Goal: Information Seeking & Learning: Learn about a topic

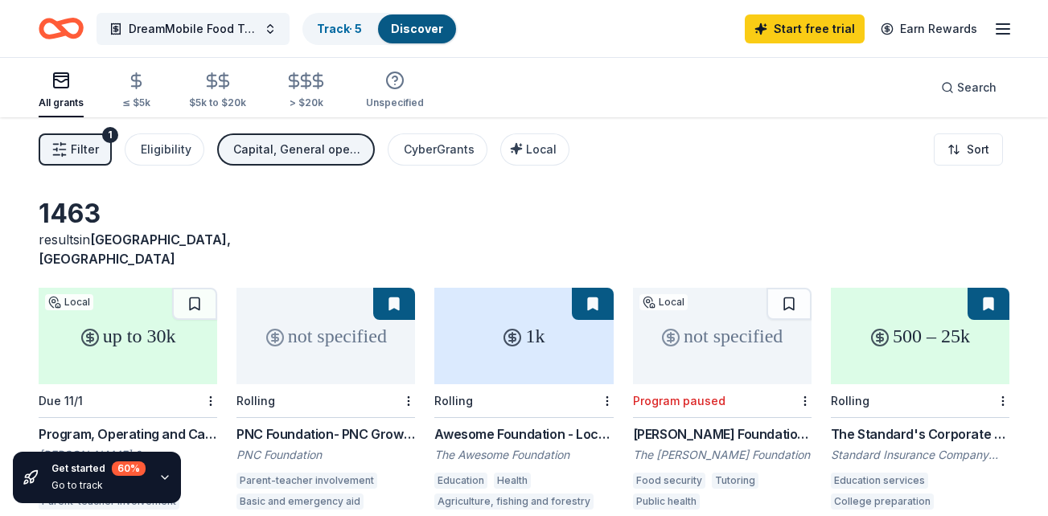
click at [500, 358] on div "1k" at bounding box center [523, 336] width 179 height 97
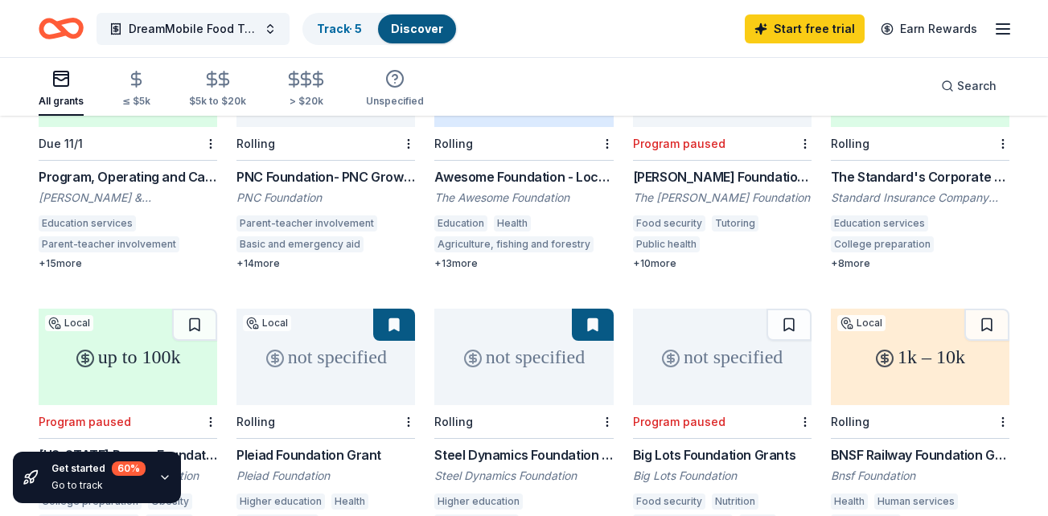
scroll to position [365, 0]
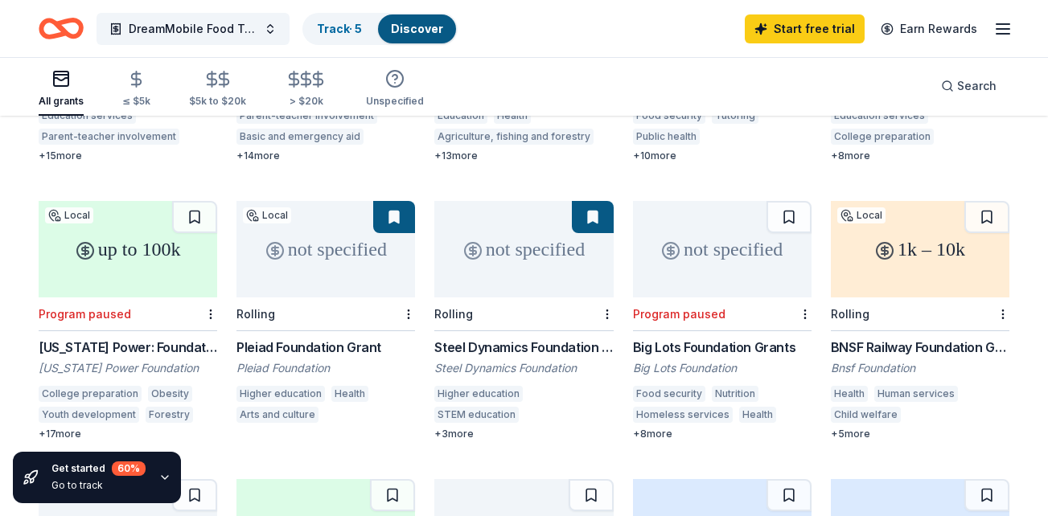
click at [908, 360] on div "Bnsf Foundation" at bounding box center [920, 368] width 179 height 16
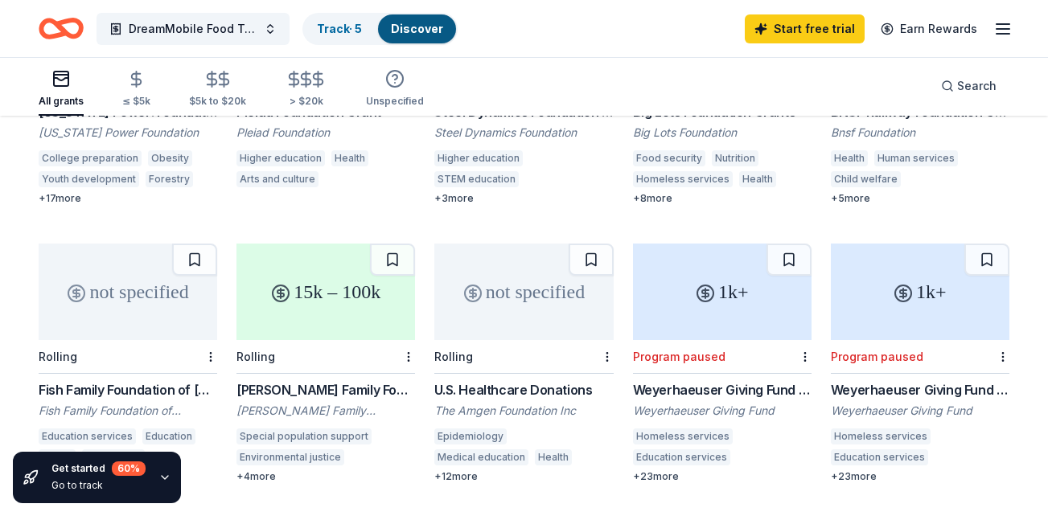
scroll to position [644, 0]
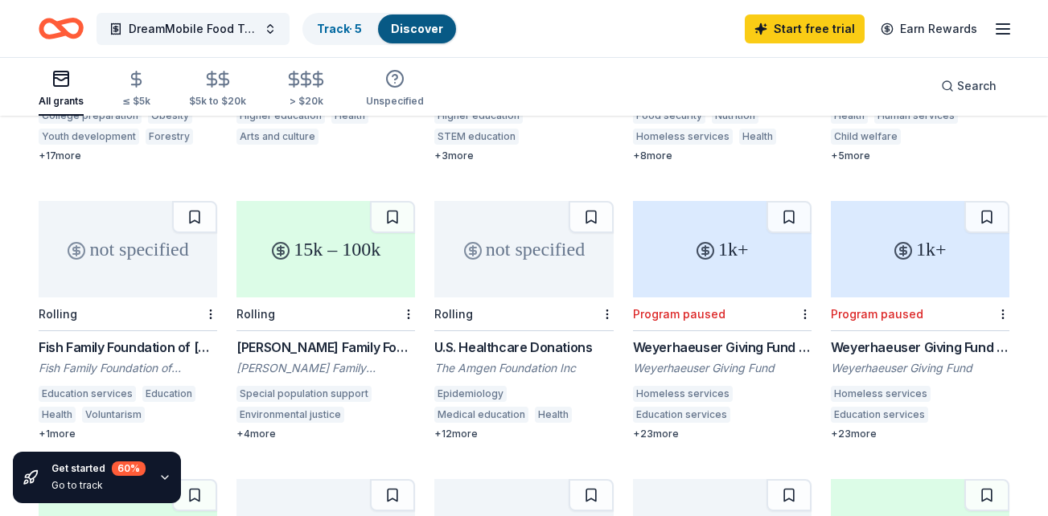
click at [129, 307] on div "Rolling" at bounding box center [128, 315] width 179 height 34
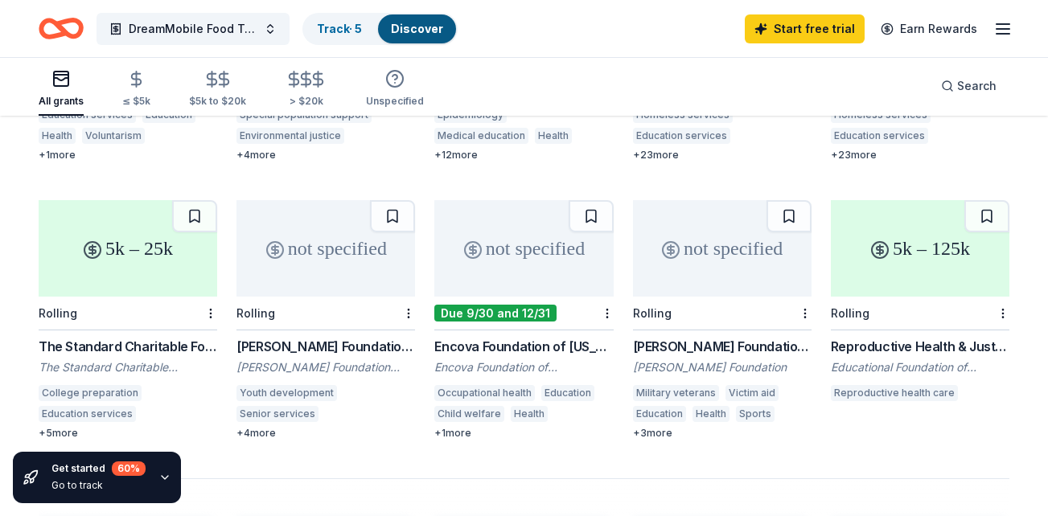
scroll to position [1008, 0]
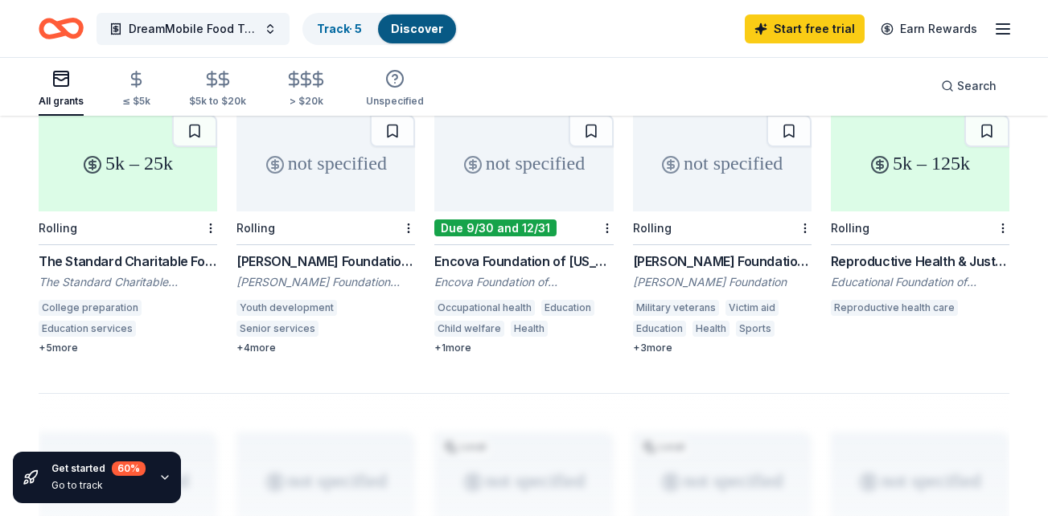
click at [469, 252] on div "Encova Foundation of [US_STATE] Grants" at bounding box center [523, 261] width 179 height 19
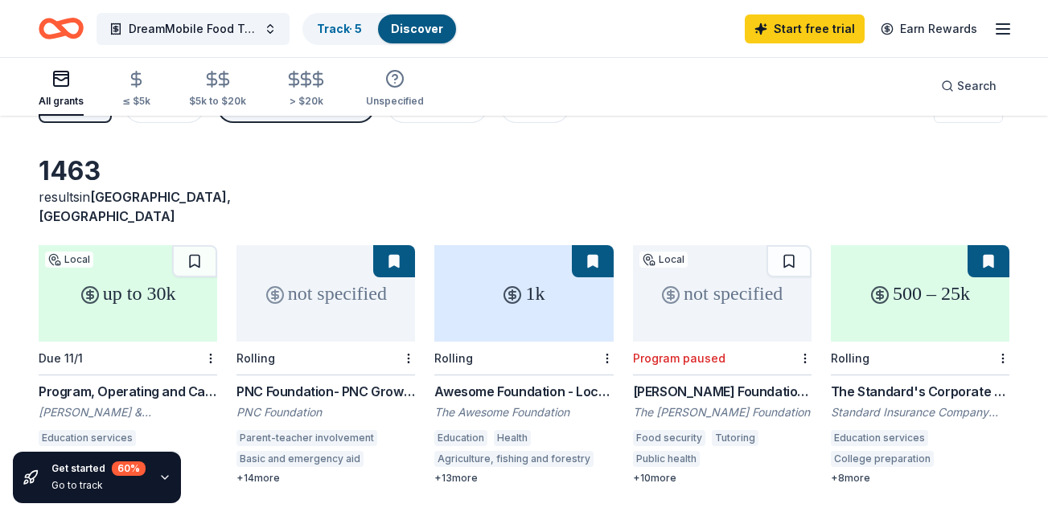
scroll to position [0, 0]
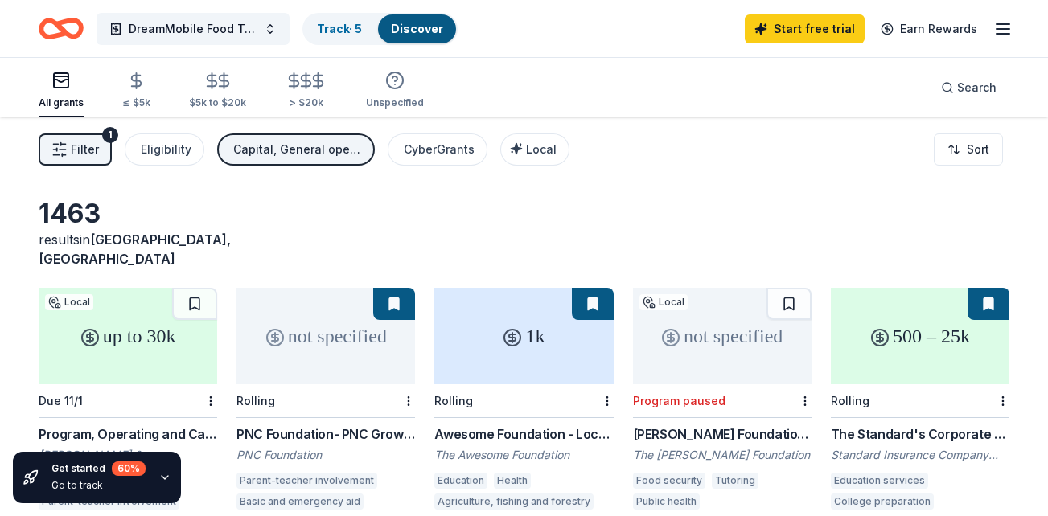
click at [97, 360] on div "up to 30k" at bounding box center [128, 336] width 179 height 97
click at [313, 338] on div "not specified" at bounding box center [326, 336] width 179 height 97
click at [366, 330] on div "not specified" at bounding box center [326, 336] width 179 height 97
click at [378, 337] on div "not specified" at bounding box center [326, 336] width 179 height 97
click at [350, 331] on div "not specified" at bounding box center [326, 336] width 179 height 97
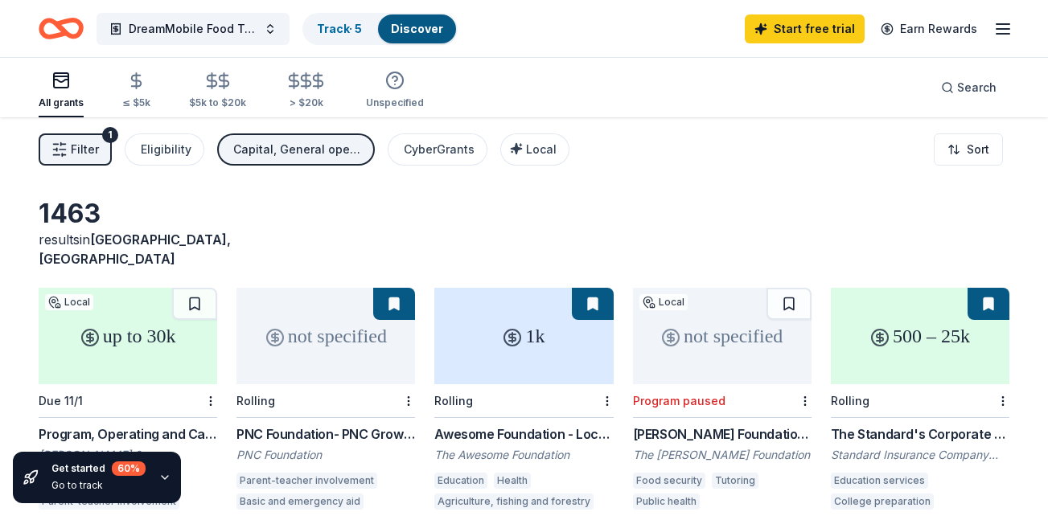
click at [672, 335] on div "not specified" at bounding box center [722, 336] width 179 height 97
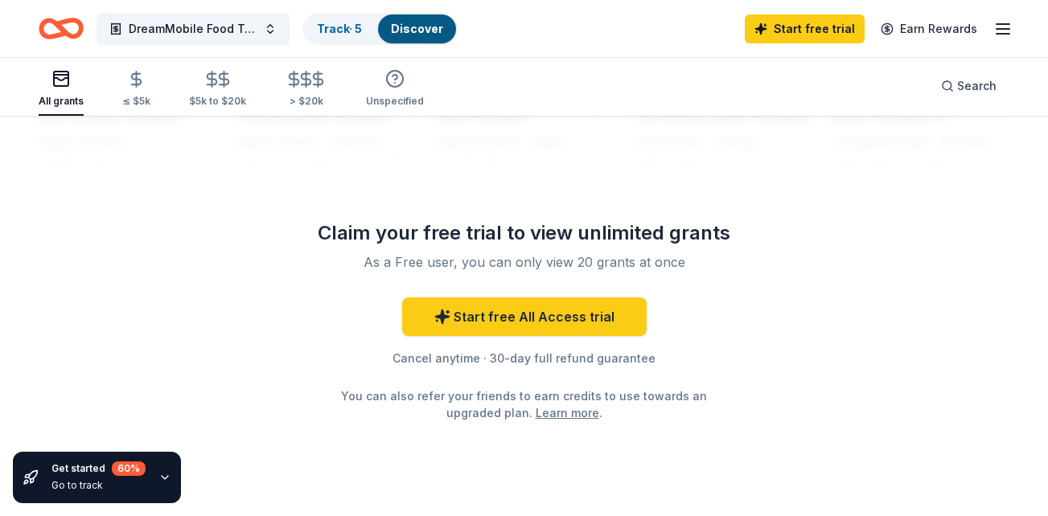
scroll to position [1511, 0]
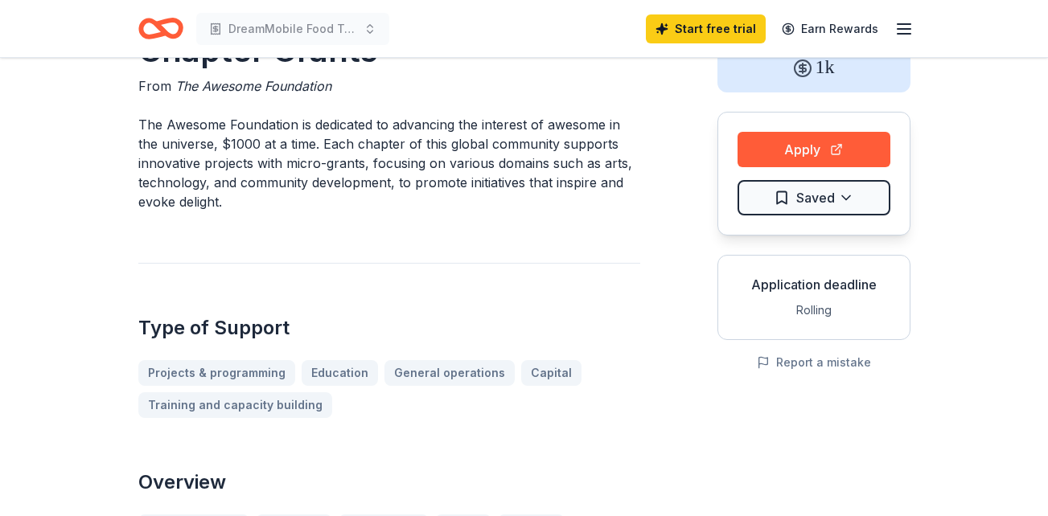
scroll to position [22, 0]
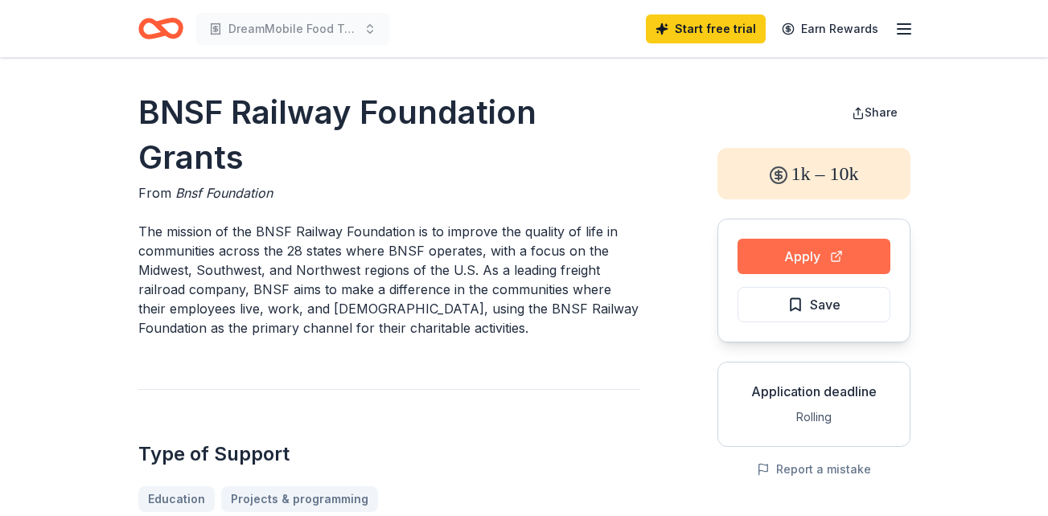
click at [845, 242] on button "Apply" at bounding box center [814, 256] width 153 height 35
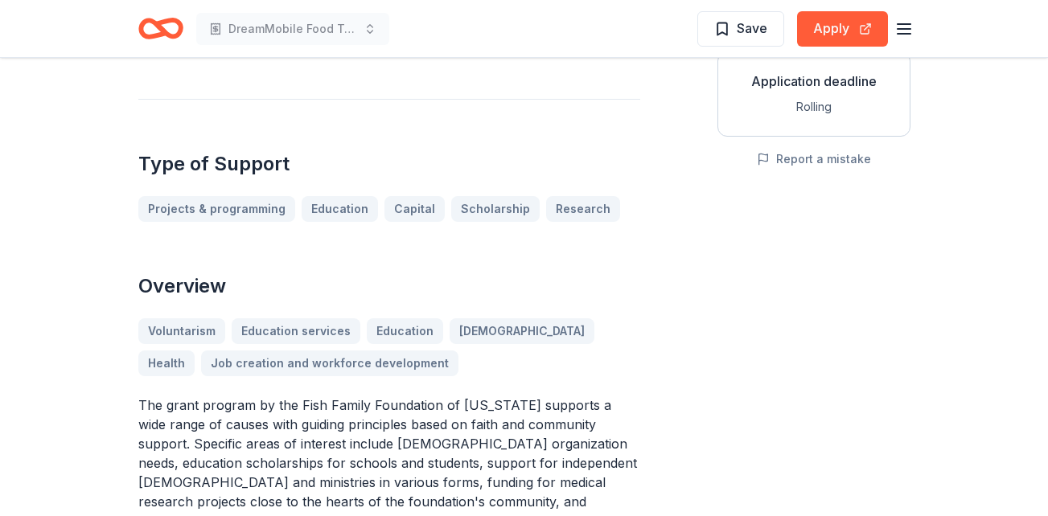
scroll to position [364, 0]
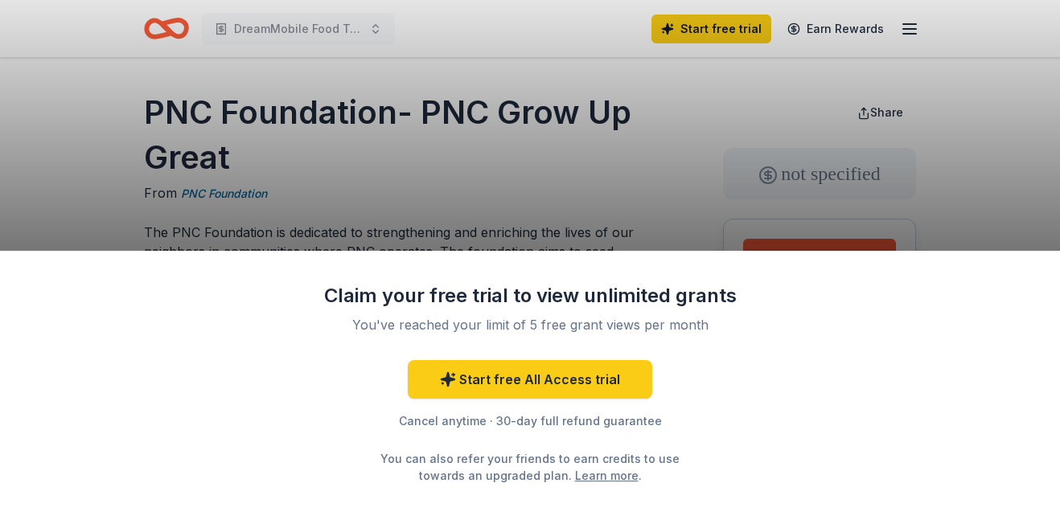
click at [931, 121] on div "Claim your free trial to view unlimited grants You've reached your limit of 5 f…" at bounding box center [530, 258] width 1060 height 516
click at [843, 239] on div "Claim your free trial to view unlimited grants You've reached your limit of 5 f…" at bounding box center [530, 258] width 1060 height 516
click at [842, 238] on div "Claim your free trial to view unlimited grants You've reached your limit of 5 f…" at bounding box center [530, 258] width 1060 height 516
click at [1014, 116] on div "Claim your free trial to view unlimited grants You've reached your limit of 5 f…" at bounding box center [530, 258] width 1060 height 516
click at [825, 245] on div "Claim your free trial to view unlimited grants You've reached your limit of 5 f…" at bounding box center [530, 258] width 1060 height 516
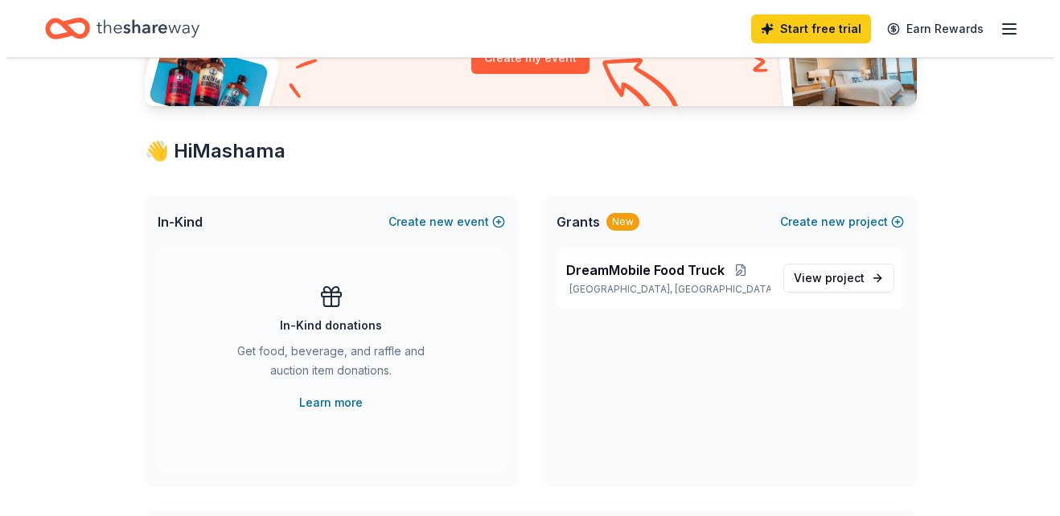
scroll to position [226, 0]
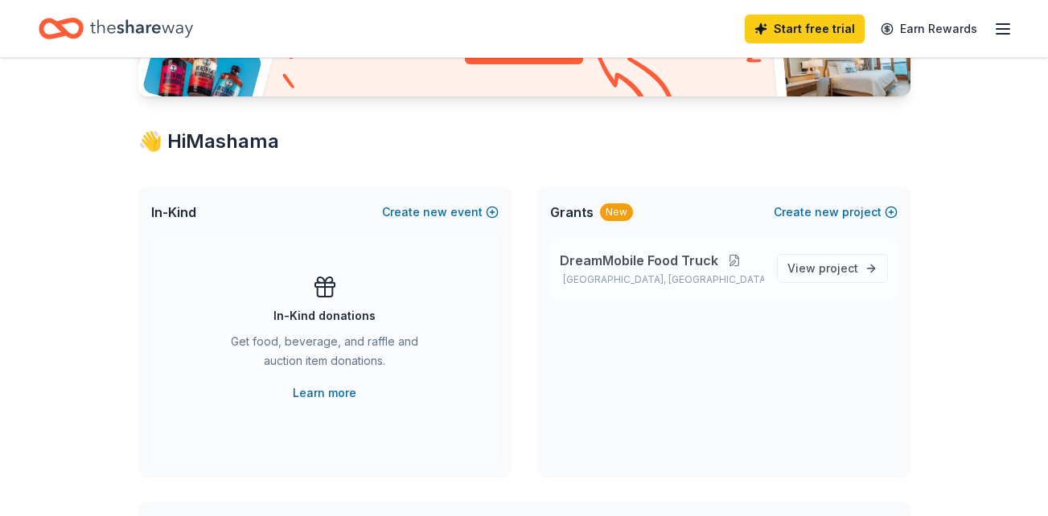
click at [733, 258] on button at bounding box center [734, 260] width 32 height 13
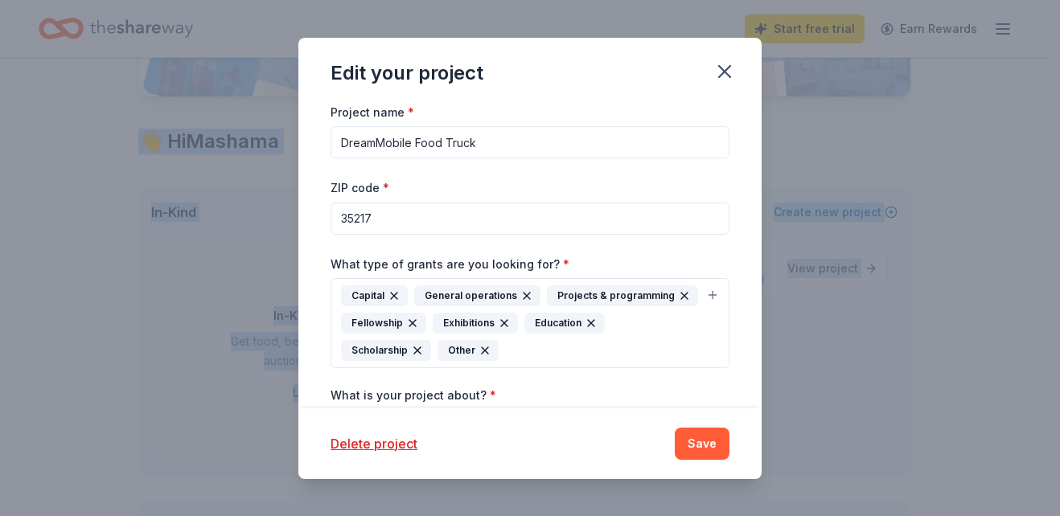
click at [733, 258] on div "Project name * DreamMobile Food Truck ZIP code * 35217 What type of grants are …" at bounding box center [529, 255] width 463 height 306
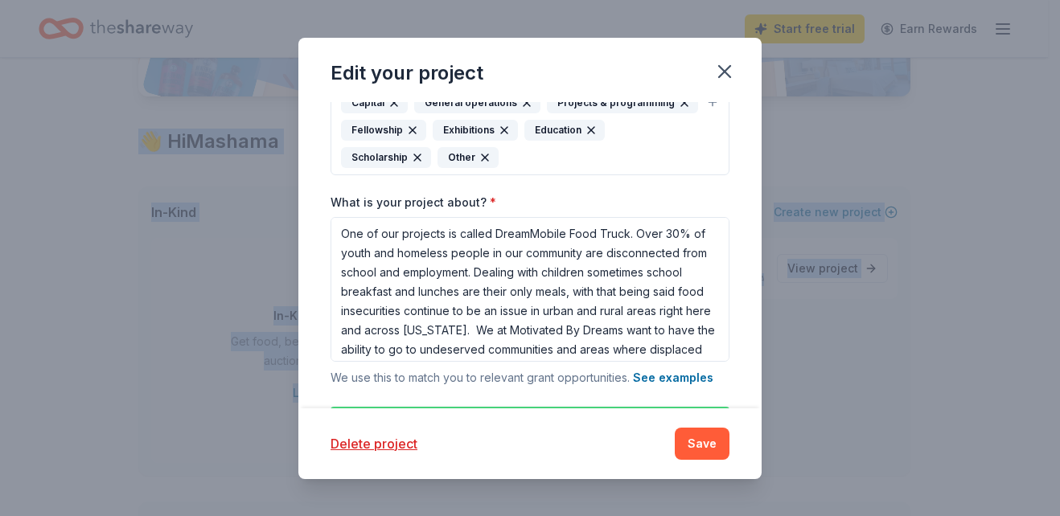
scroll to position [311, 0]
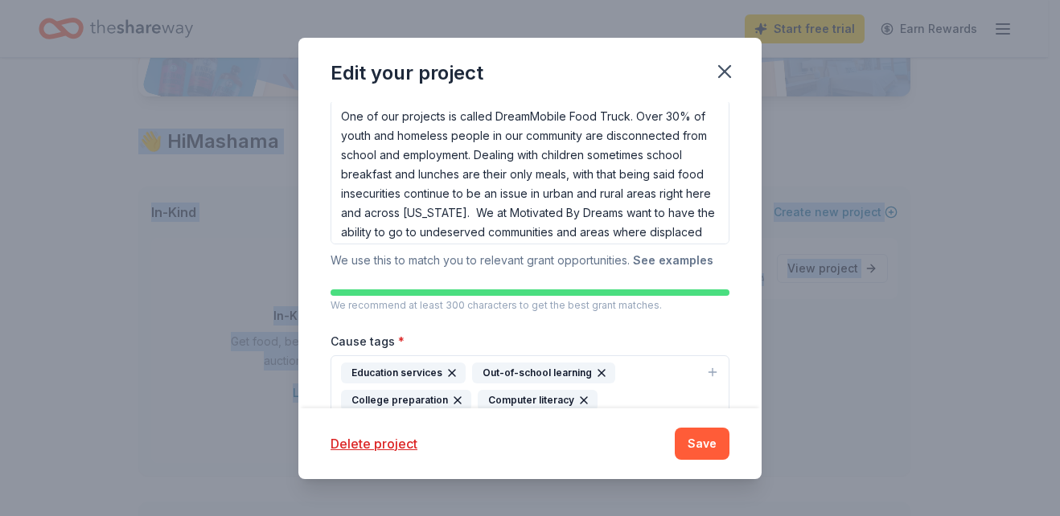
click at [680, 261] on button "See examples" at bounding box center [673, 260] width 80 height 19
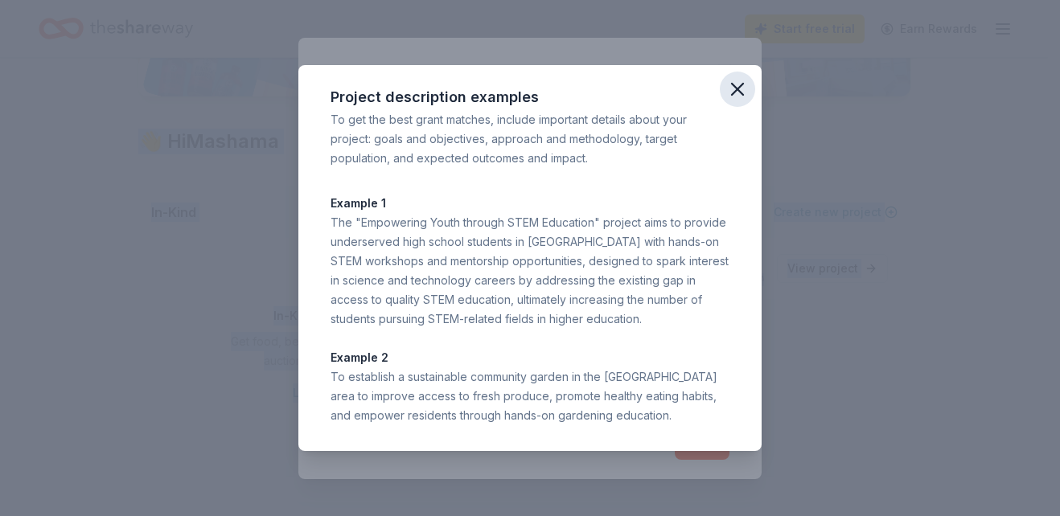
click at [734, 93] on icon "button" at bounding box center [737, 89] width 11 height 11
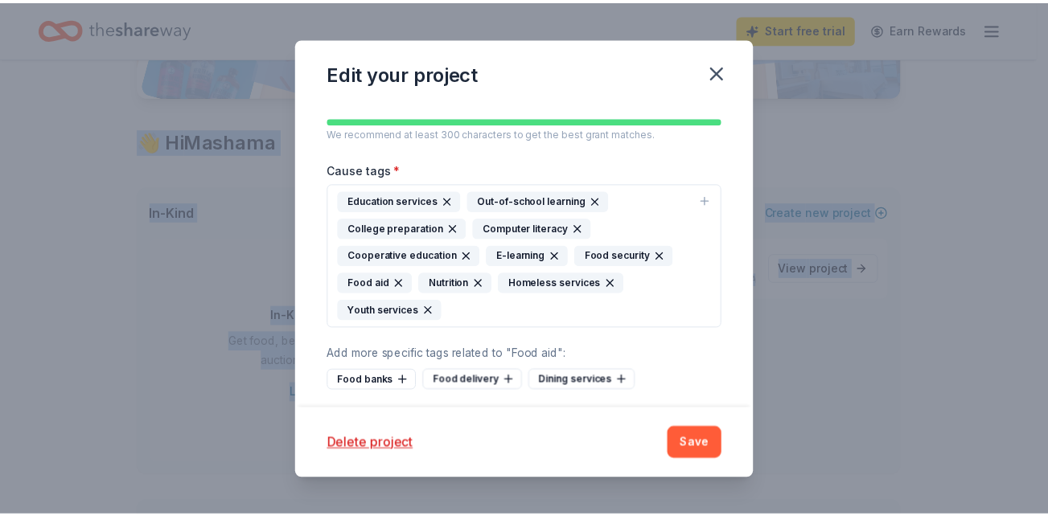
scroll to position [549, 0]
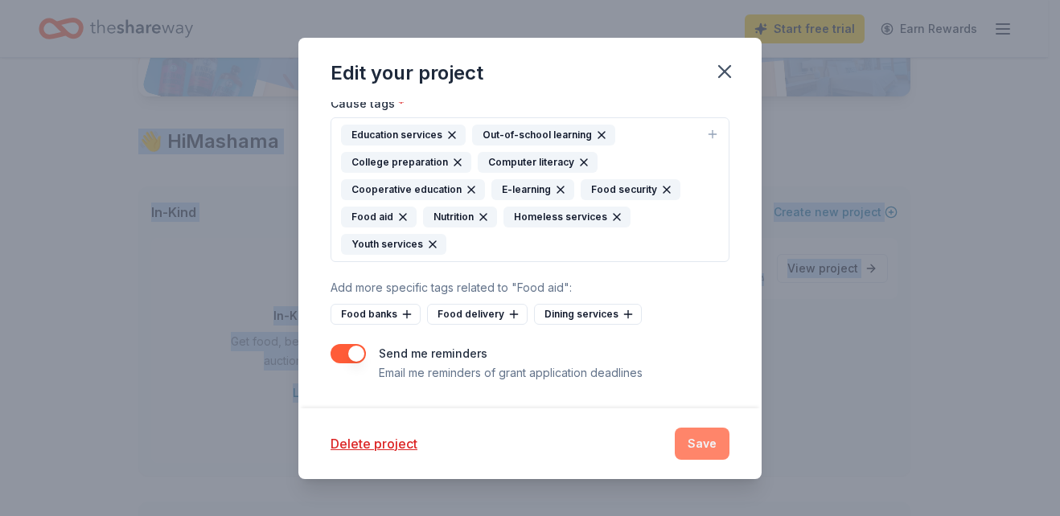
click at [701, 435] on button "Save" at bounding box center [702, 444] width 55 height 32
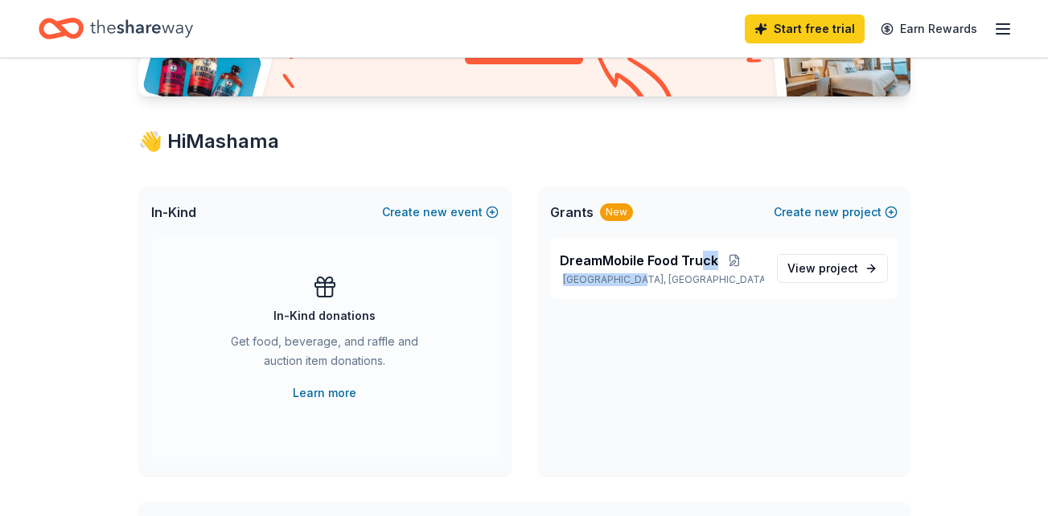
drag, startPoint x: 764, startPoint y: 403, endPoint x: 691, endPoint y: 227, distance: 190.8
click at [691, 227] on div "Grants New Create new project DreamMobile Food Truck [GEOGRAPHIC_DATA], [GEOGRA…" at bounding box center [723, 332] width 373 height 290
drag, startPoint x: 691, startPoint y: 227, endPoint x: 605, endPoint y: 208, distance: 88.0
click at [605, 208] on div "New" at bounding box center [616, 213] width 33 height 18
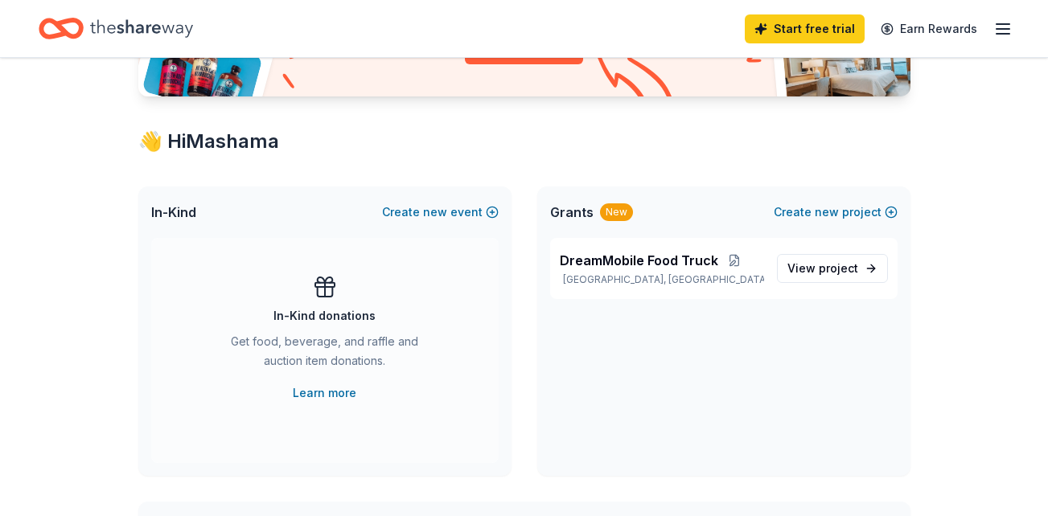
click at [664, 220] on div "Grants New Create new project" at bounding box center [723, 212] width 373 height 51
click at [310, 308] on div "In-Kind donations" at bounding box center [325, 315] width 102 height 19
click at [323, 341] on div "Get food, beverage, and raffle and auction item donations." at bounding box center [325, 354] width 219 height 45
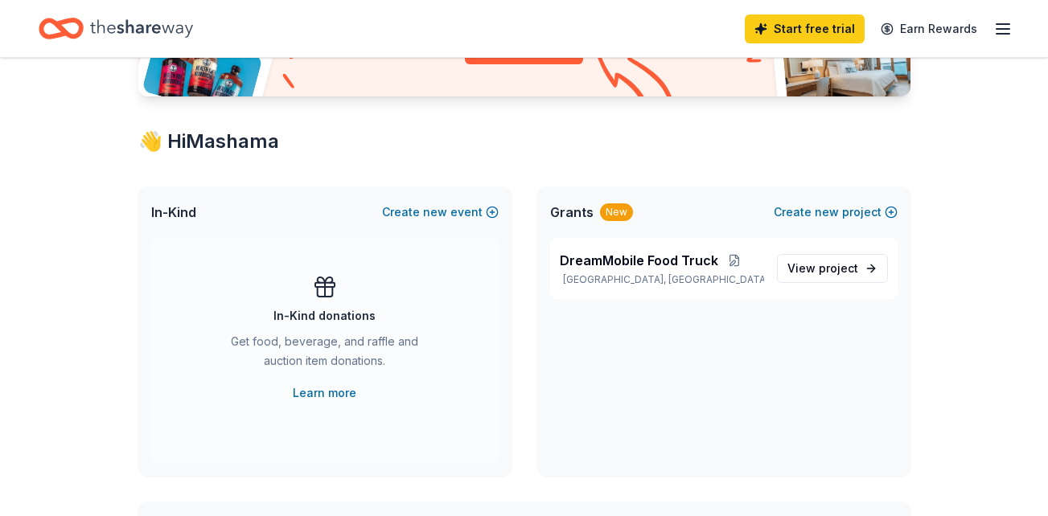
drag, startPoint x: 323, startPoint y: 341, endPoint x: 324, endPoint y: 317, distance: 24.1
click at [324, 317] on div "In-Kind donations" at bounding box center [325, 315] width 102 height 19
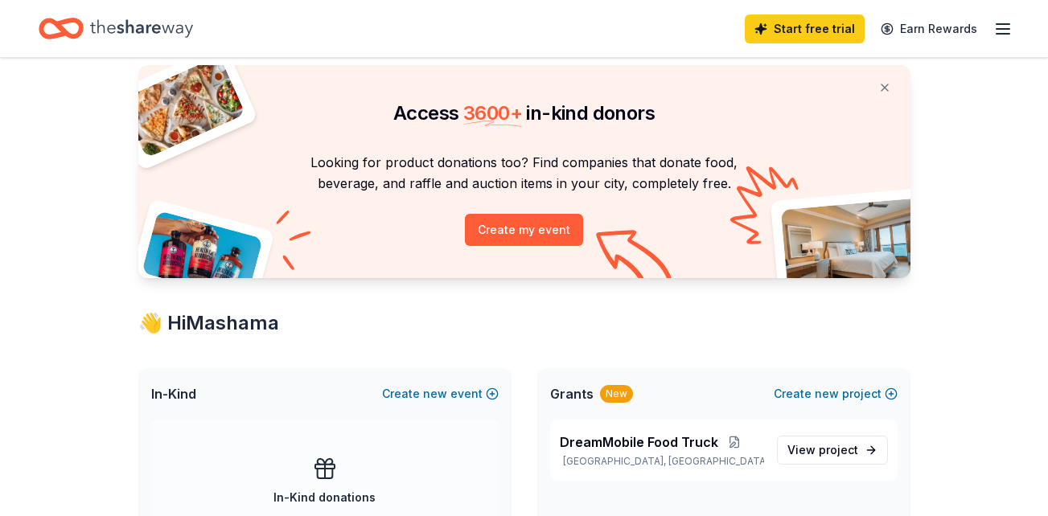
scroll to position [0, 0]
